Goal: Transaction & Acquisition: Purchase product/service

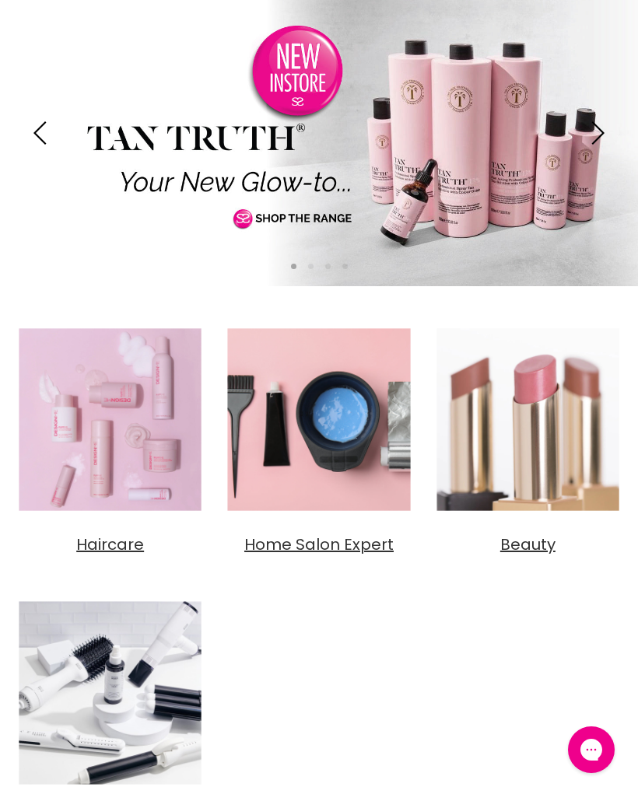
scroll to position [221, 0]
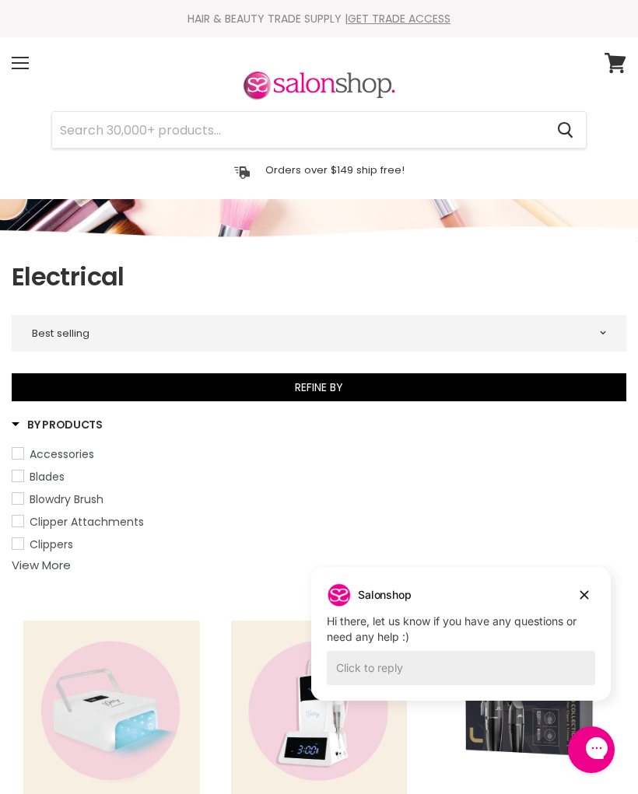
click at [38, 567] on link "View More" at bounding box center [41, 565] width 59 height 16
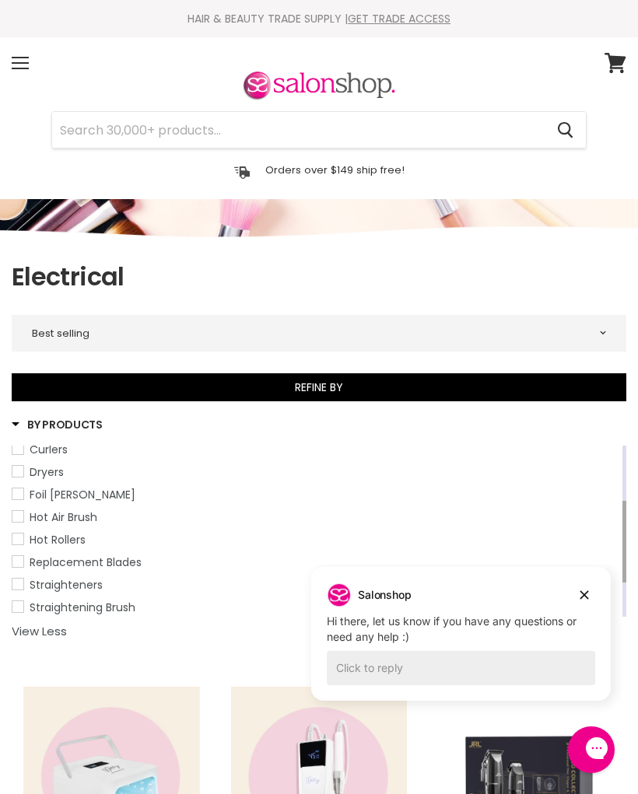
click at [14, 585] on span "Straighteners" at bounding box center [17, 583] width 11 height 11
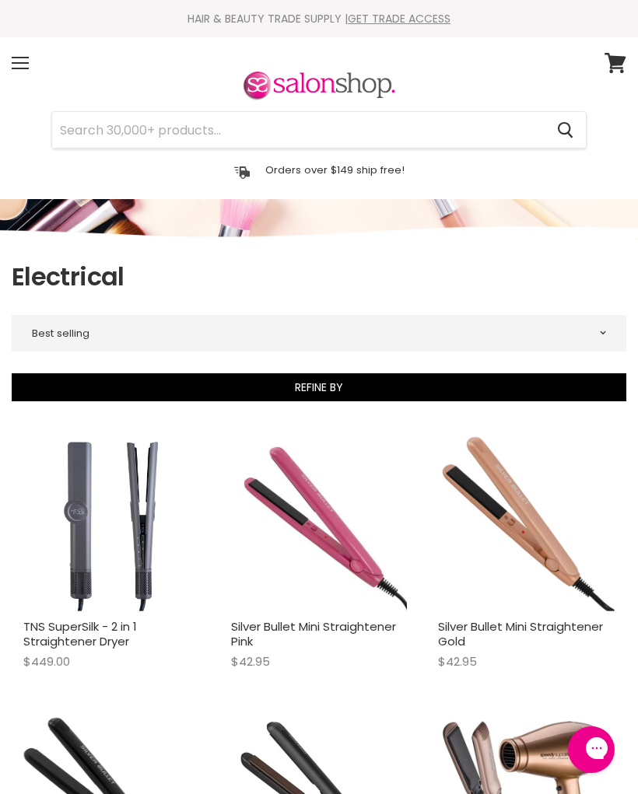
click at [23, 54] on div "Menu" at bounding box center [20, 63] width 33 height 36
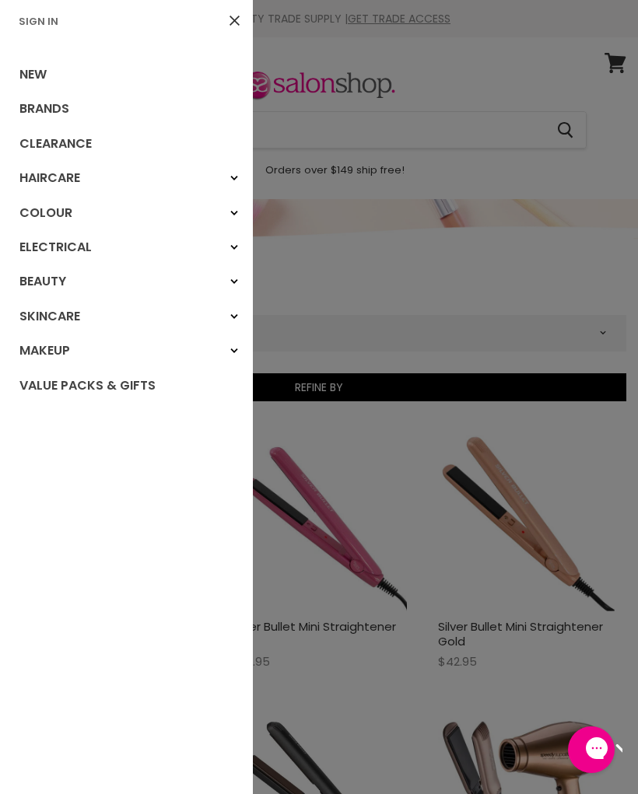
click at [37, 16] on link "Sign In" at bounding box center [38, 21] width 52 height 15
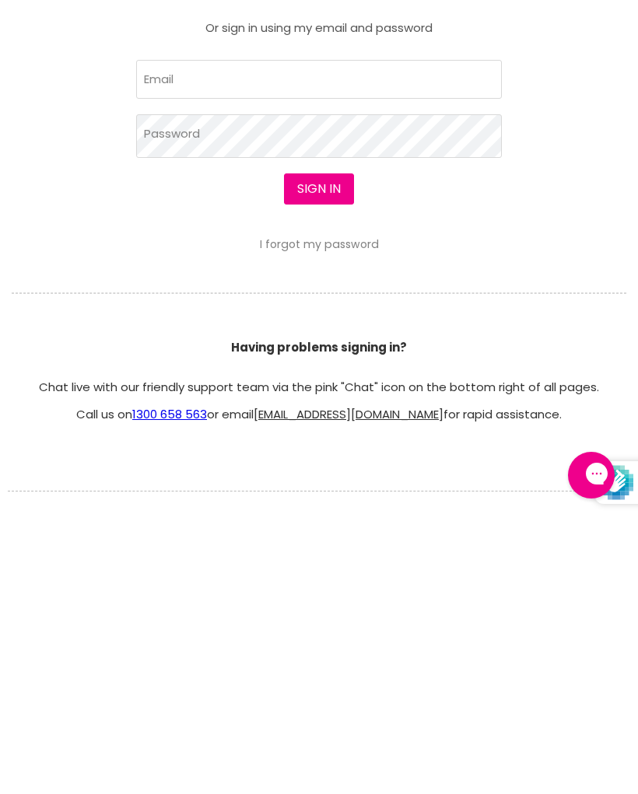
scroll to position [476, 0]
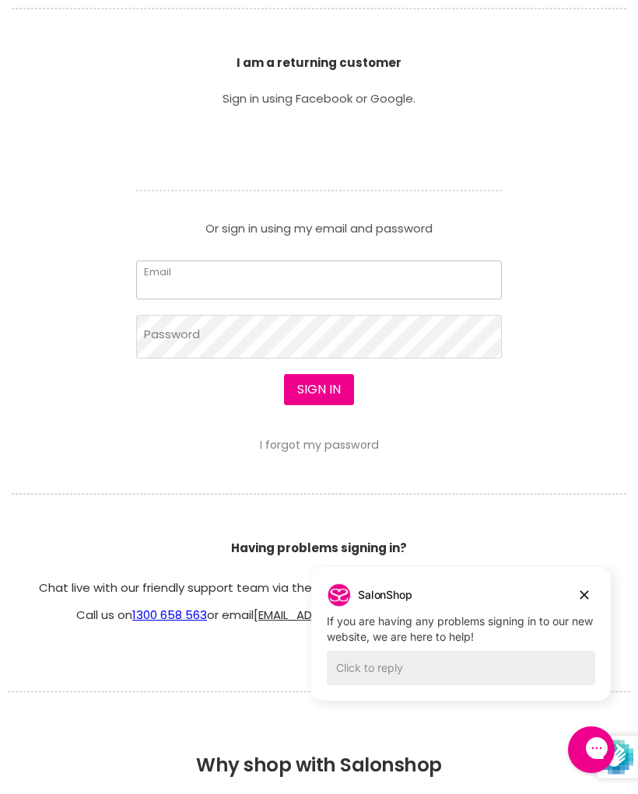
type input "kerryn_crocker@yahoo.com.au"
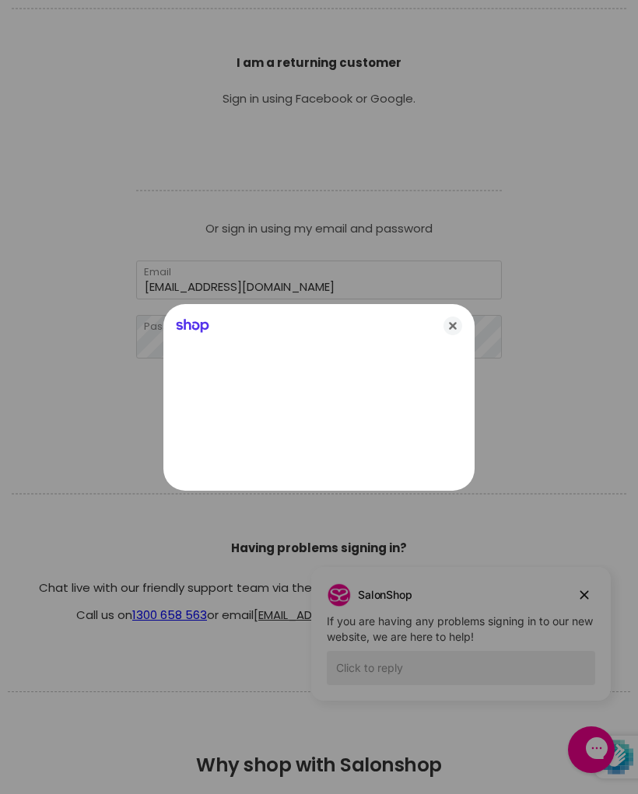
click at [452, 323] on icon "Close" at bounding box center [452, 325] width 19 height 19
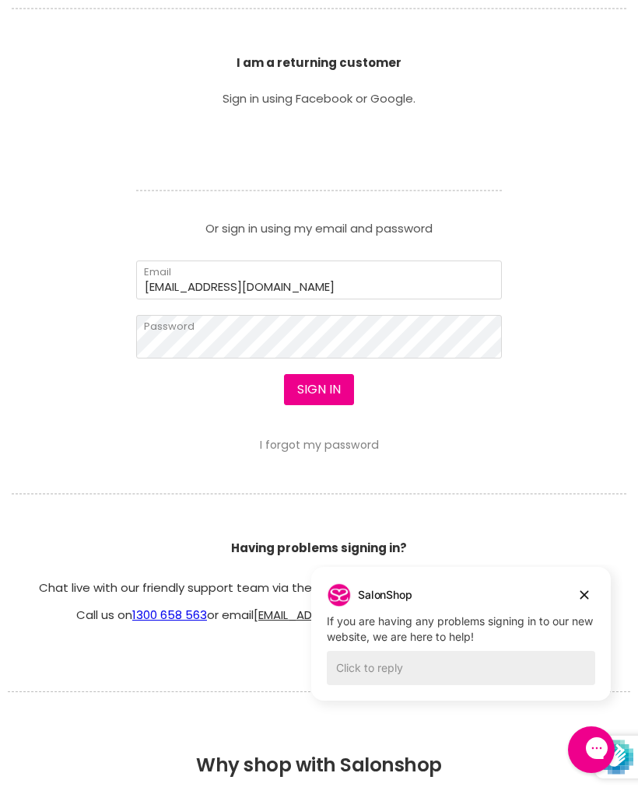
click at [329, 394] on button "Sign in" at bounding box center [319, 389] width 70 height 31
click at [315, 392] on button "Sign in" at bounding box center [319, 389] width 70 height 31
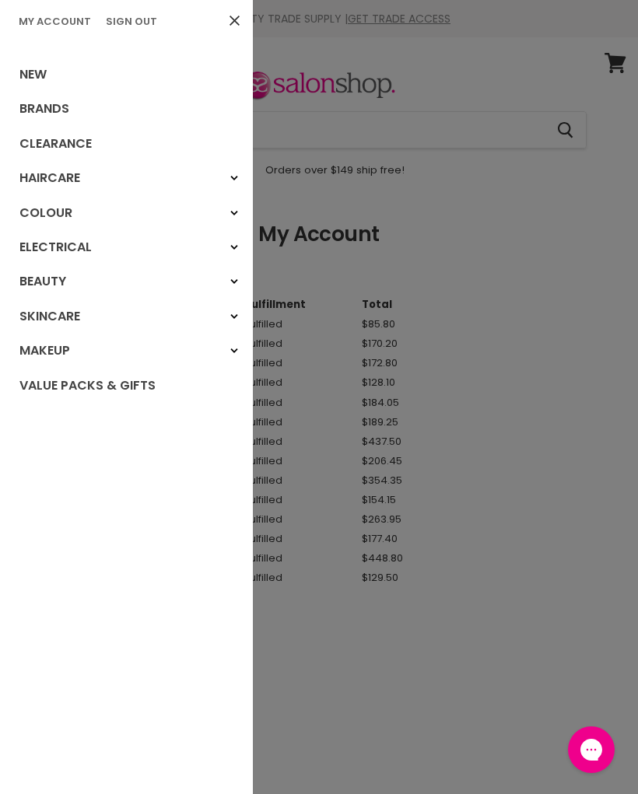
click at [420, 138] on div at bounding box center [319, 397] width 638 height 794
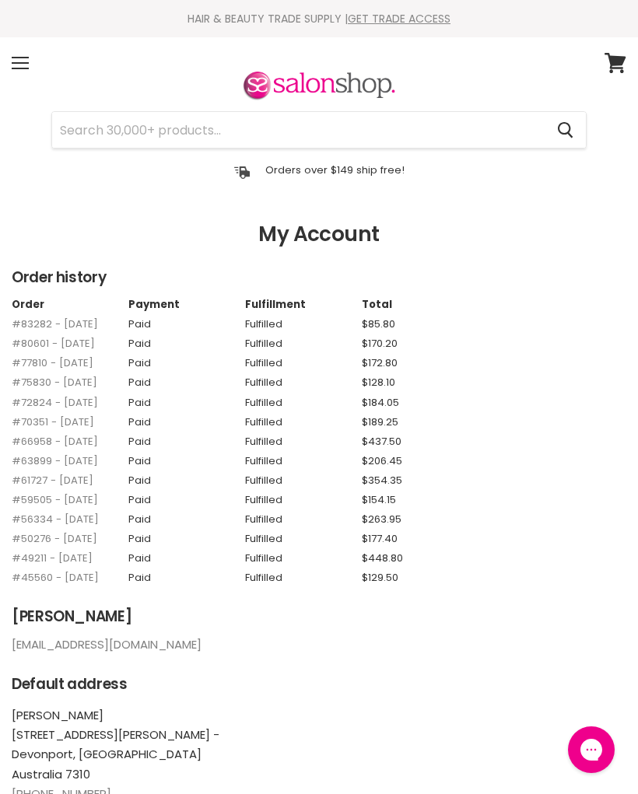
click at [171, 127] on input "Search" at bounding box center [298, 130] width 492 height 36
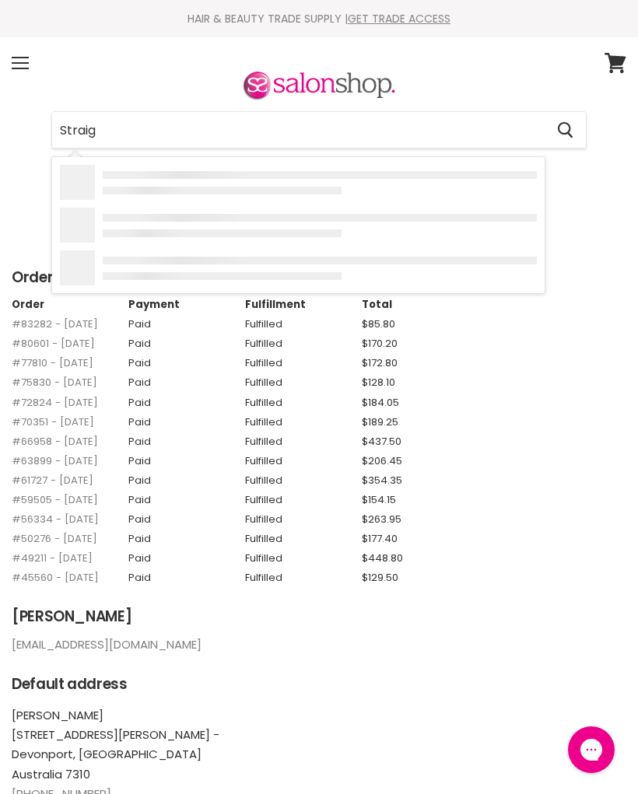
type input "Straigh"
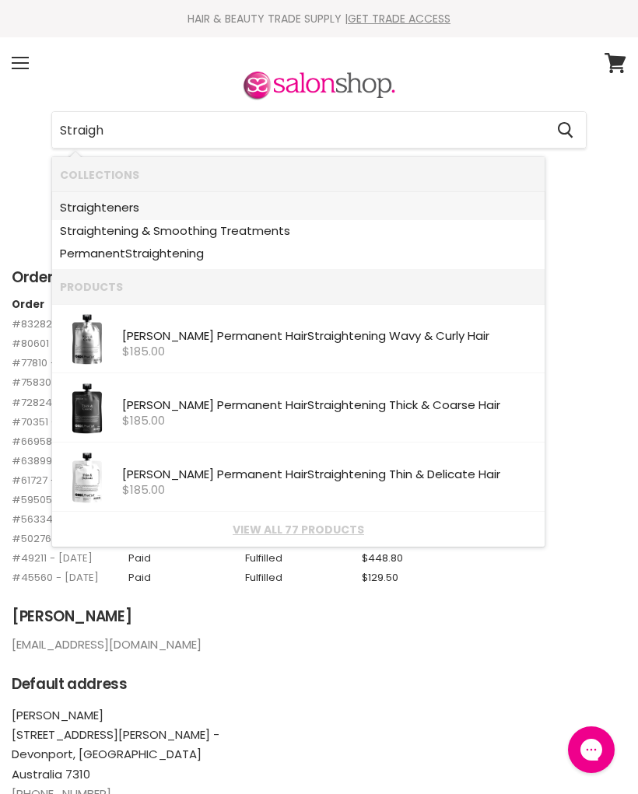
click at [96, 206] on b "Straigh" at bounding box center [80, 207] width 41 height 16
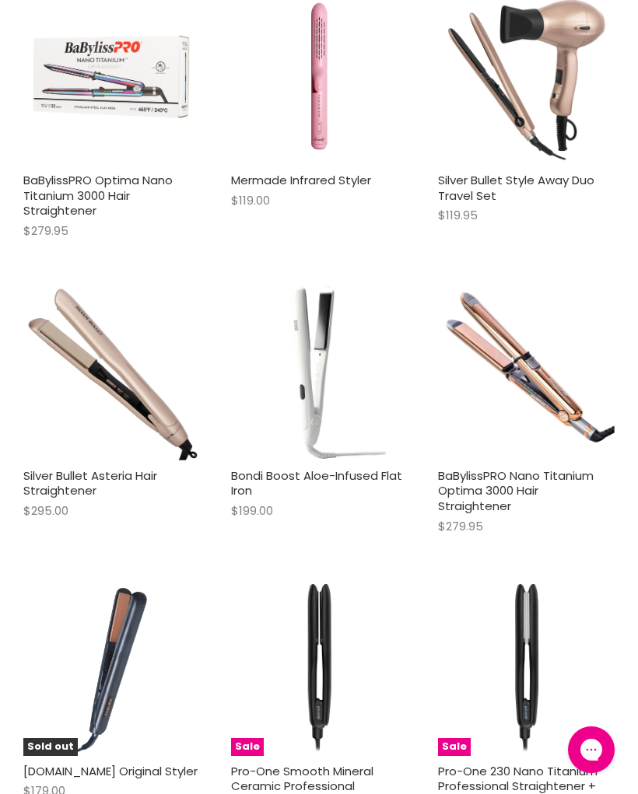
scroll to position [1022, 0]
click at [490, 481] on link "BaBylissPRO Nano Titanium Optima 3000 Hair Straightener" at bounding box center [515, 489] width 155 height 47
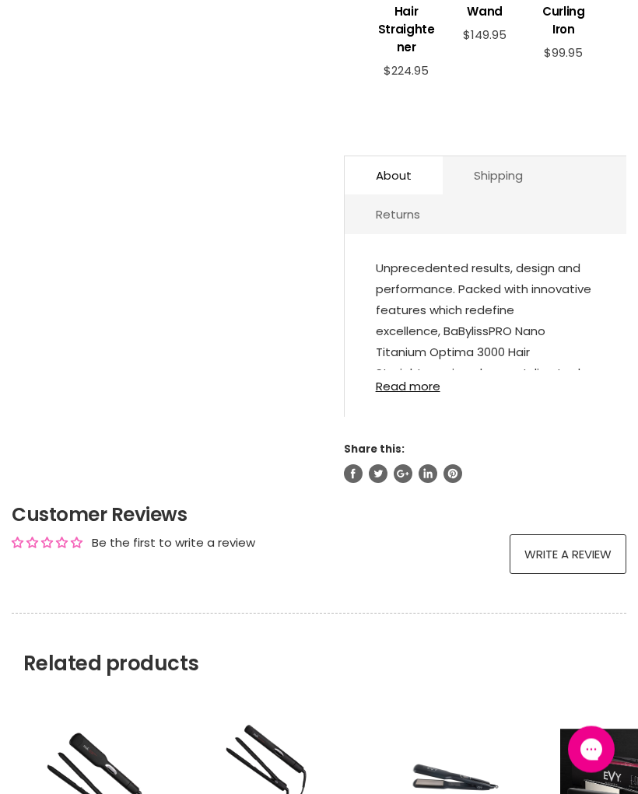
scroll to position [811, 0]
click at [431, 393] on link "Read more" at bounding box center [485, 381] width 219 height 23
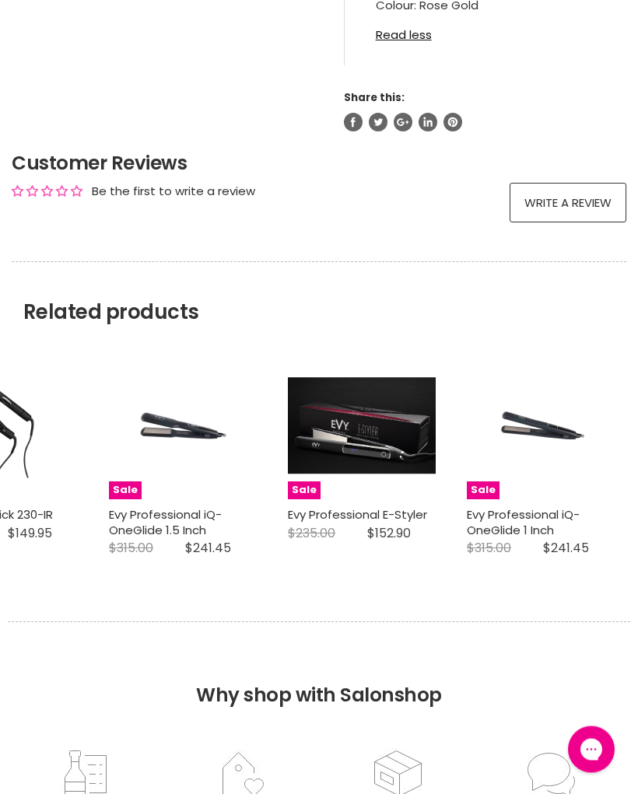
scroll to position [1948, 0]
click at [539, 522] on link "Evy Professional iQ-OneGlide 1 Inch" at bounding box center [522, 522] width 113 height 32
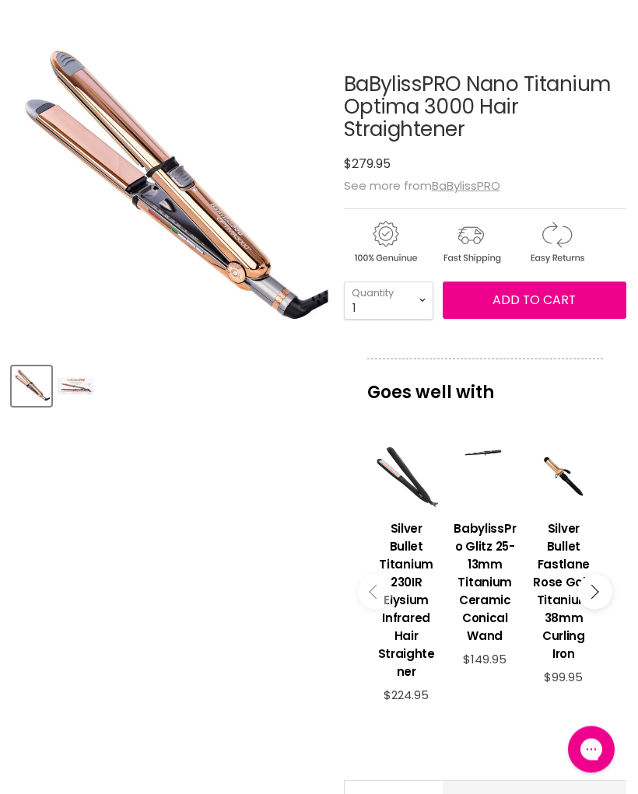
scroll to position [182, 0]
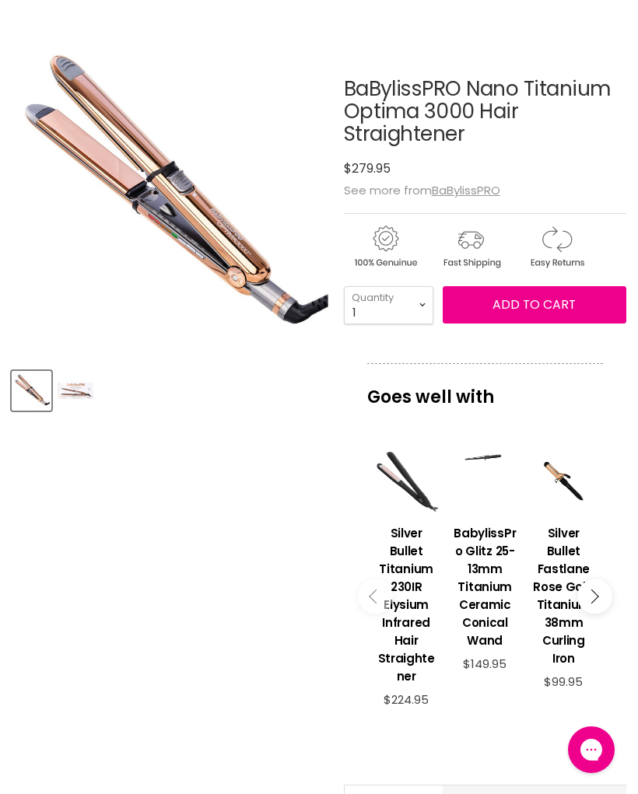
click at [540, 302] on span "Add to cart" at bounding box center [533, 304] width 83 height 18
click at [571, 309] on span "Add to cart" at bounding box center [533, 304] width 83 height 18
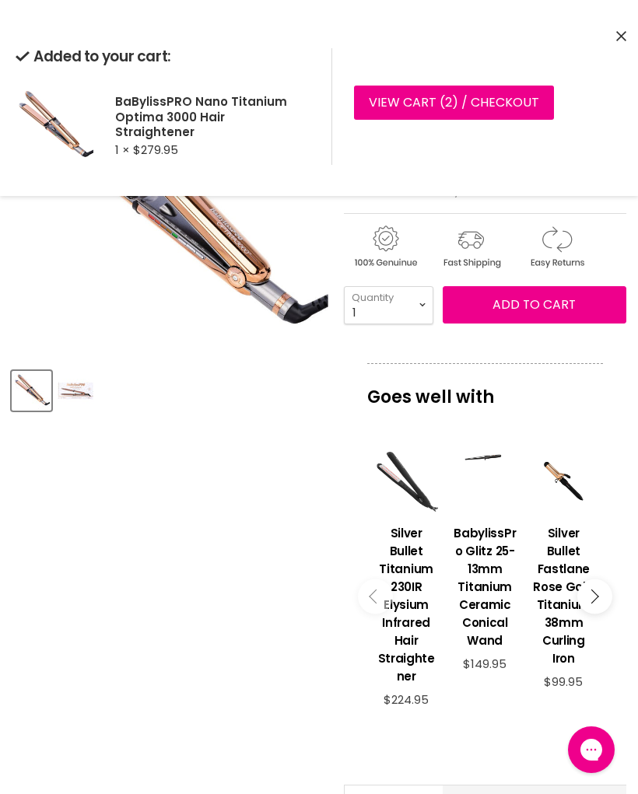
click at [498, 92] on link "View cart ( 2 ) / Checkout" at bounding box center [454, 103] width 200 height 34
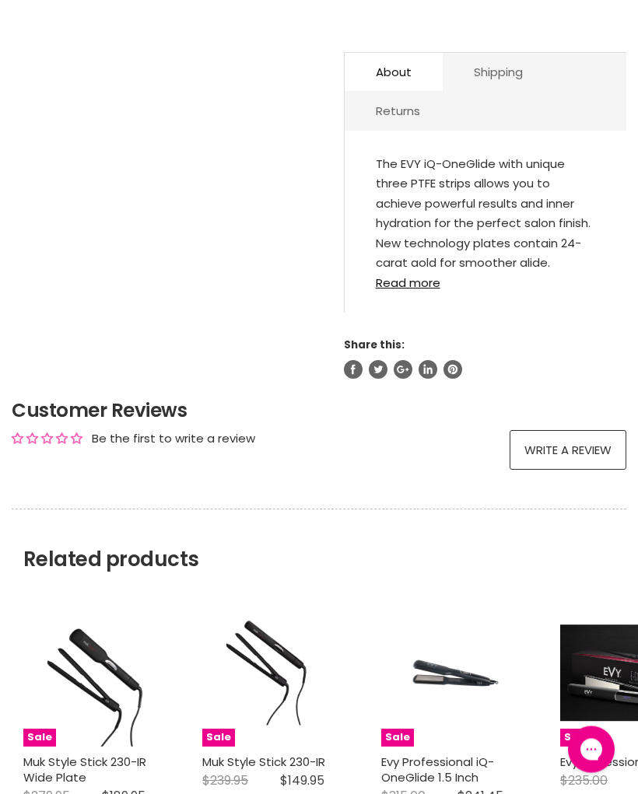
scroll to position [924, 0]
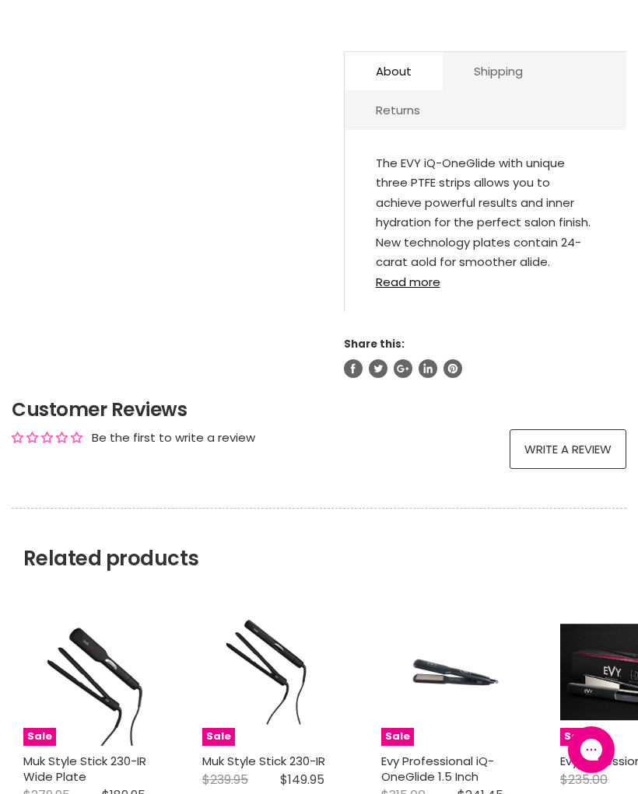
click at [414, 288] on link "Read more" at bounding box center [485, 277] width 219 height 23
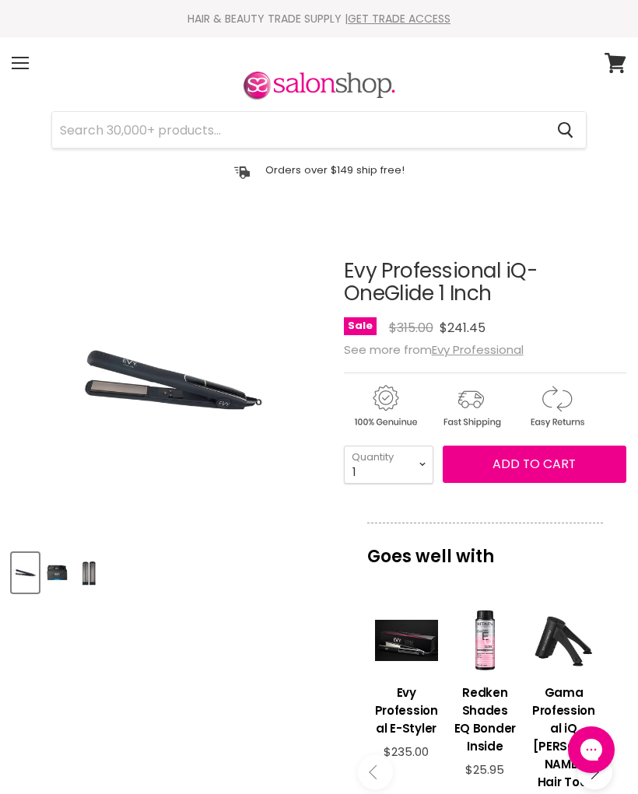
scroll to position [69, 0]
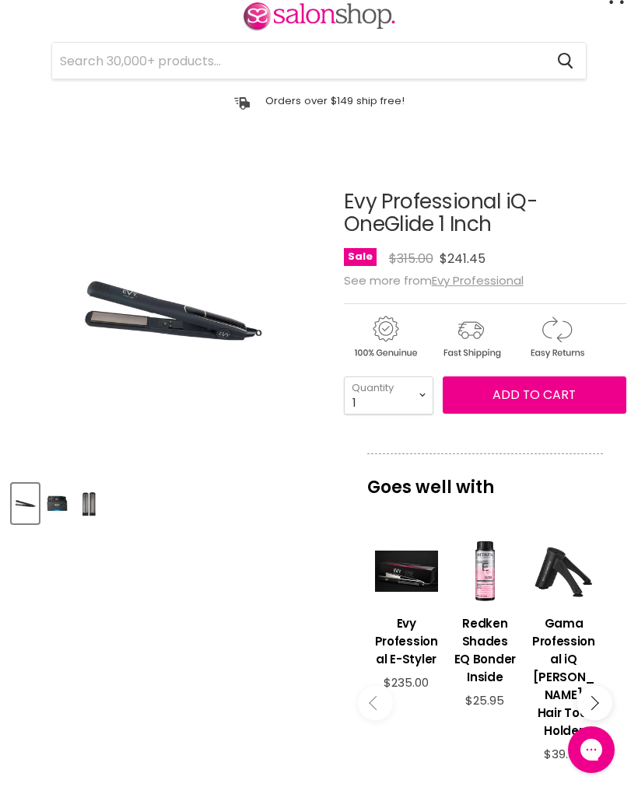
click at [568, 405] on button "Add to cart" at bounding box center [533, 394] width 183 height 37
click at [540, 397] on span "Add to cart" at bounding box center [533, 395] width 83 height 18
